Goal: Information Seeking & Learning: Learn about a topic

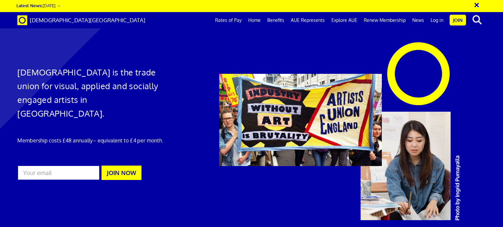
scroll to position [327, 0]
click at [277, 18] on link "Benefits" at bounding box center [276, 20] width 24 height 16
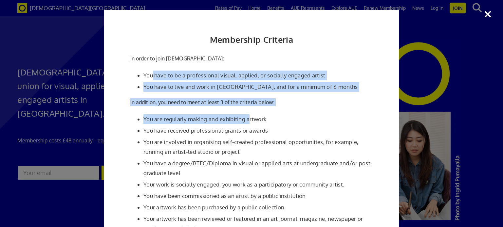
drag, startPoint x: 152, startPoint y: 73, endPoint x: 251, endPoint y: 108, distance: 105.2
click at [251, 108] on div "Membership Criteria In order to join [DEMOGRAPHIC_DATA]: You have to be a profe…" at bounding box center [251, 166] width 295 height 312
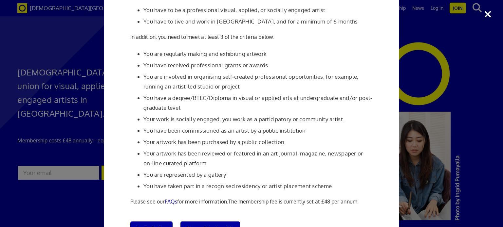
click at [170, 65] on li "You have received professional grants or awards" at bounding box center [257, 66] width 229 height 10
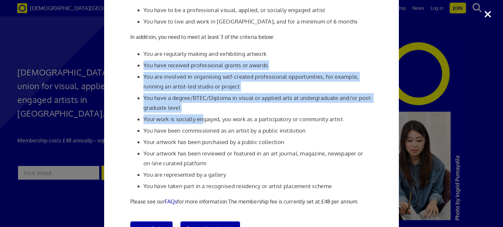
drag, startPoint x: 144, startPoint y: 63, endPoint x: 183, endPoint y: 118, distance: 67.8
click at [197, 116] on ul "You are regularly making and exhibiting artwork You have received professional …" at bounding box center [251, 120] width 242 height 142
click at [178, 118] on li "Your work is socially engaged, you work as a participatory or community artist." at bounding box center [257, 120] width 229 height 10
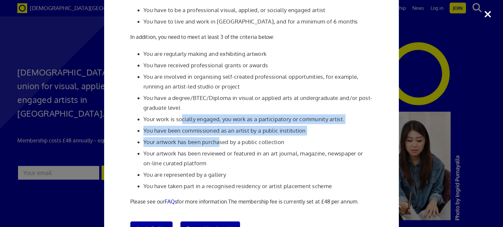
drag, startPoint x: 182, startPoint y: 118, endPoint x: 219, endPoint y: 136, distance: 41.3
click at [219, 136] on ul "You are regularly making and exhibiting artwork You have received professional …" at bounding box center [251, 120] width 242 height 142
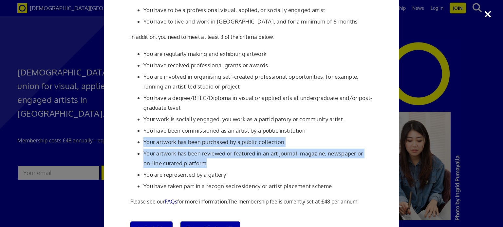
drag, startPoint x: 143, startPoint y: 139, endPoint x: 297, endPoint y: 164, distance: 155.7
click at [297, 164] on ul "You are regularly making and exhibiting artwork You have received professional …" at bounding box center [251, 120] width 242 height 142
click at [289, 165] on li "Your artwork has been reviewed or featured in an art journal, magazine, newspap…" at bounding box center [257, 159] width 229 height 20
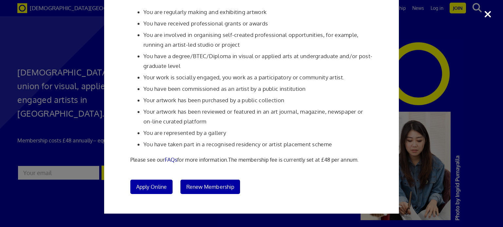
scroll to position [109, 0]
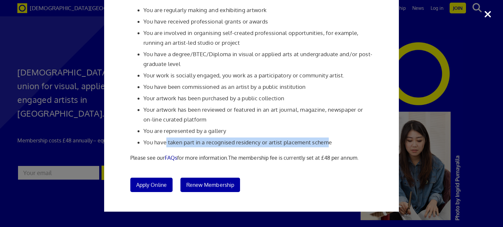
drag, startPoint x: 166, startPoint y: 142, endPoint x: 330, endPoint y: 141, distance: 163.6
click at [330, 141] on li "You have taken part in a recognised residency or artist placement scheme" at bounding box center [257, 143] width 229 height 10
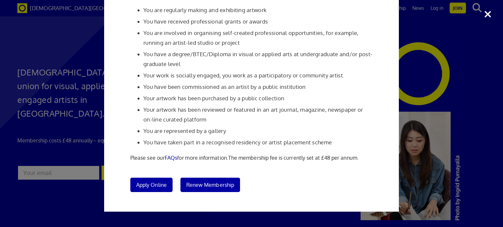
click at [342, 136] on ul "You are regularly making and exhibiting artwork You have received professional …" at bounding box center [251, 76] width 242 height 142
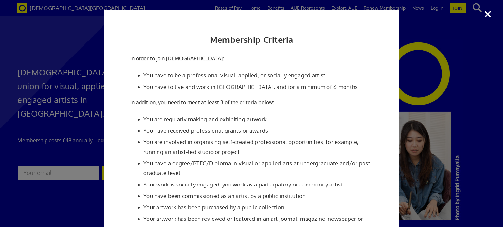
scroll to position [65, 0]
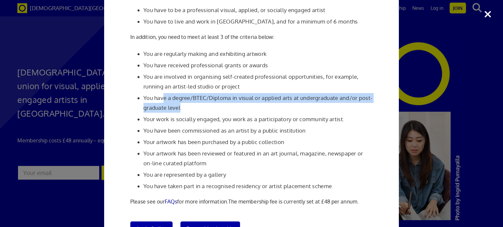
drag, startPoint x: 163, startPoint y: 95, endPoint x: 199, endPoint y: 103, distance: 36.3
click at [199, 103] on li "You have a degree/BTEC/Diploma in visual or applied arts at undergraduate and/o…" at bounding box center [257, 103] width 229 height 20
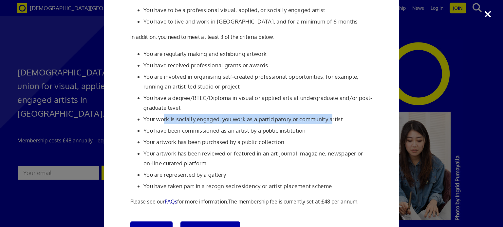
drag, startPoint x: 163, startPoint y: 116, endPoint x: 332, endPoint y: 118, distance: 169.5
click at [332, 118] on li "Your work is socially engaged, you work as a participatory or community artist." at bounding box center [257, 120] width 229 height 10
click at [248, 120] on li "Your work is socially engaged, you work as a participatory or community artist." at bounding box center [257, 120] width 229 height 10
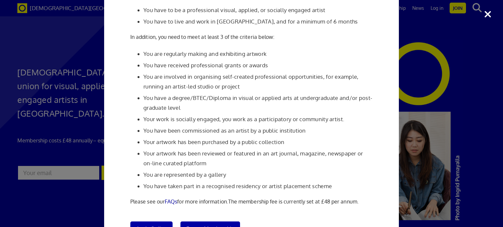
scroll to position [0, 0]
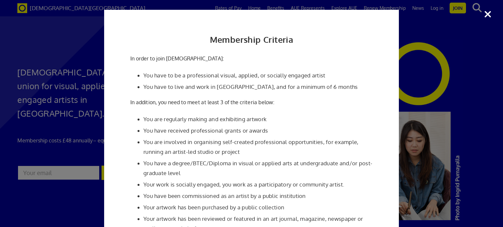
click at [483, 12] on div "Membership Criteria In order to join [DEMOGRAPHIC_DATA]: You have to be a profe…" at bounding box center [251, 113] width 503 height 227
